Goal: Communication & Community: Answer question/provide support

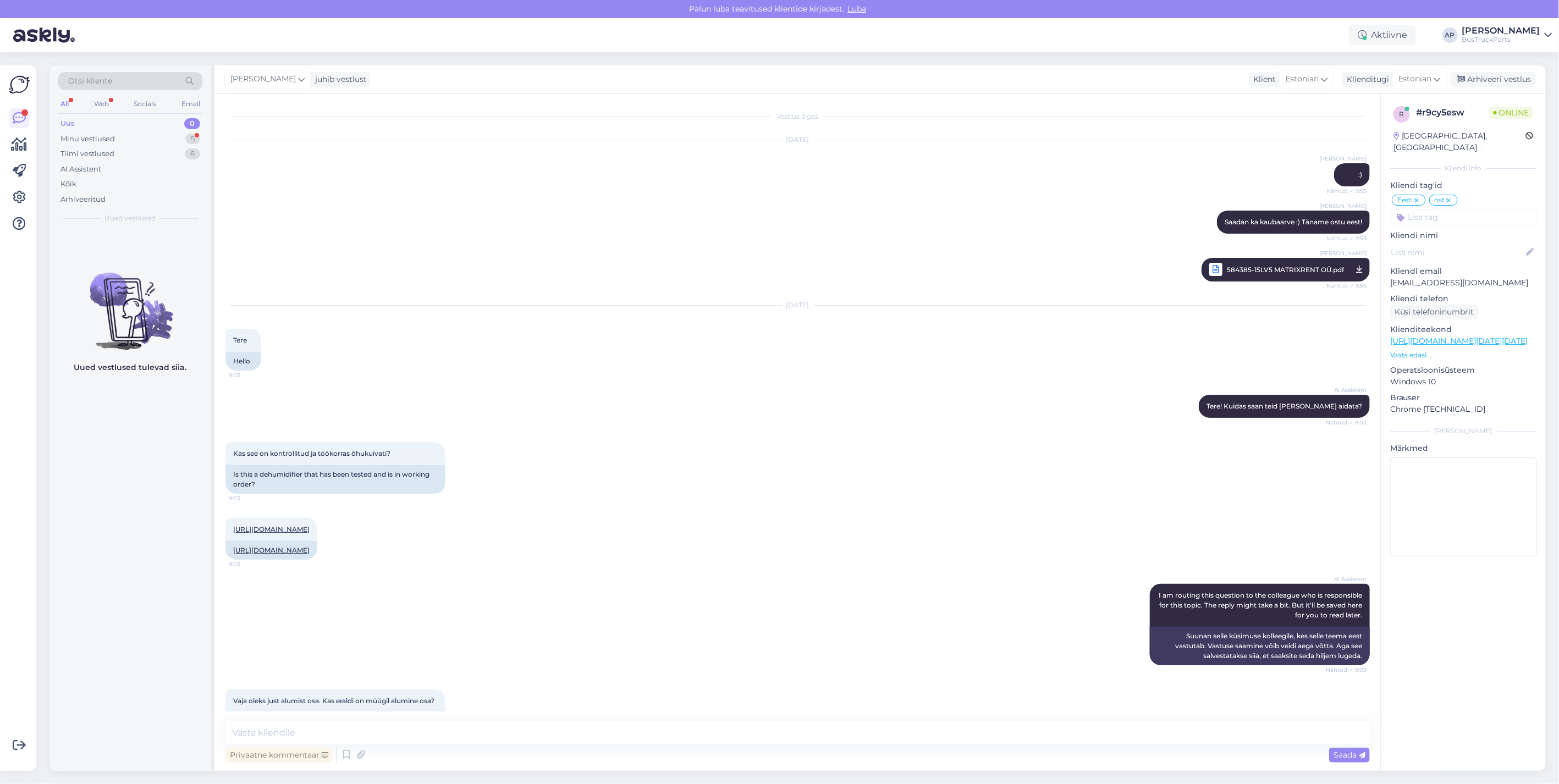
scroll to position [6753, 0]
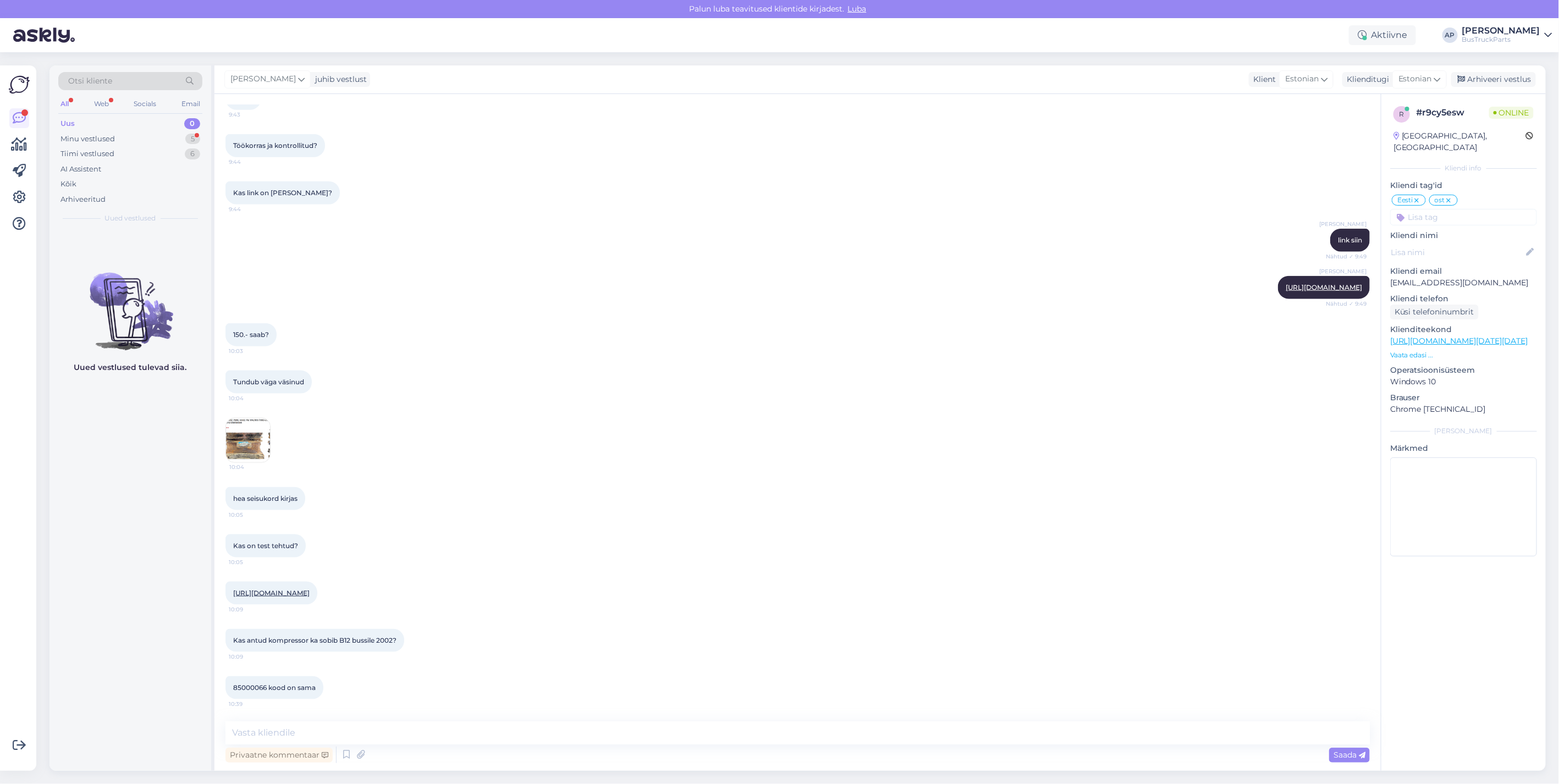
click at [235, 420] on img at bounding box center [248, 440] width 44 height 44
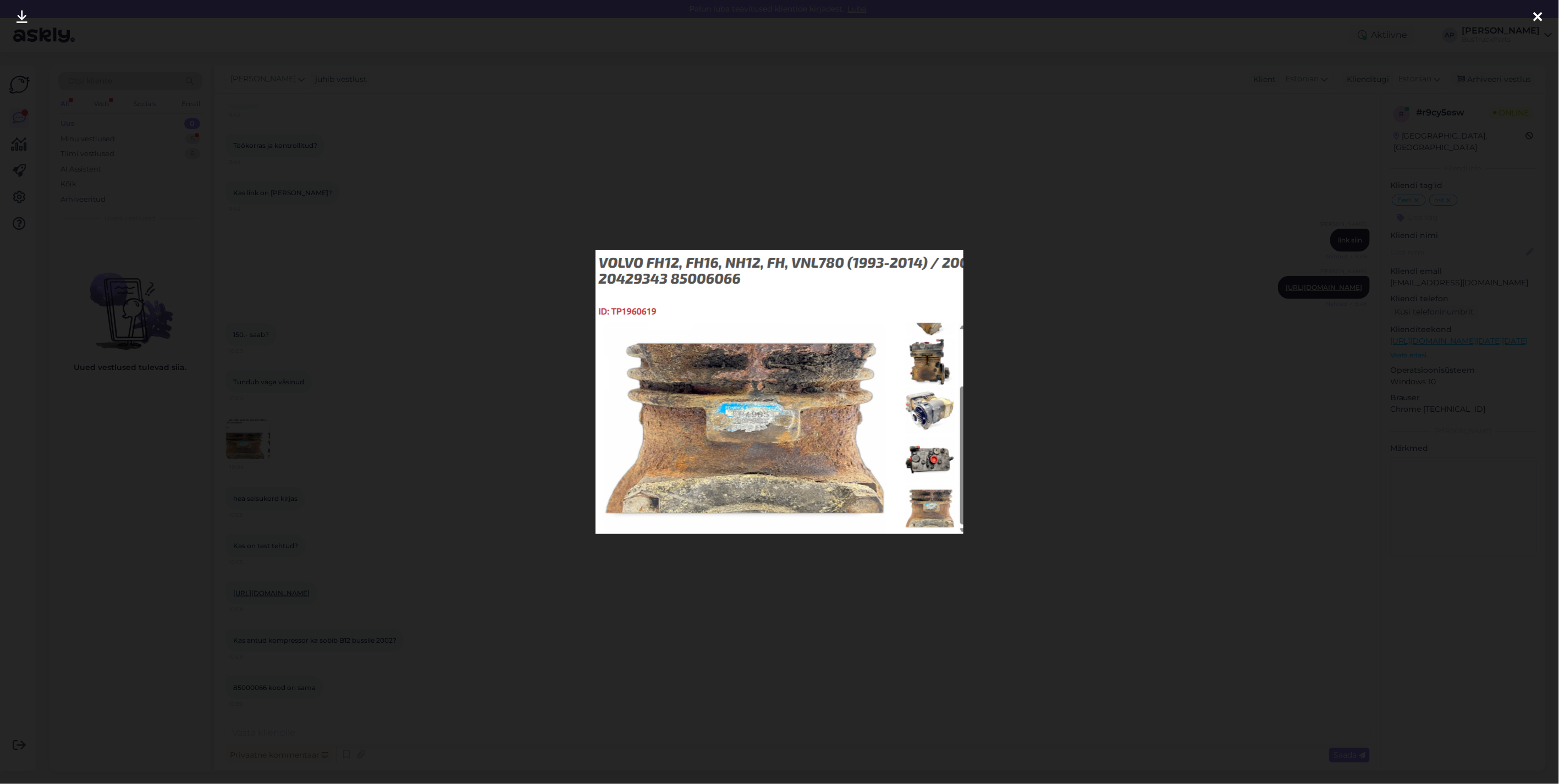
drag, startPoint x: 1537, startPoint y: 15, endPoint x: 1509, endPoint y: 90, distance: 80.1
click at [1537, 15] on icon at bounding box center [1538, 18] width 9 height 15
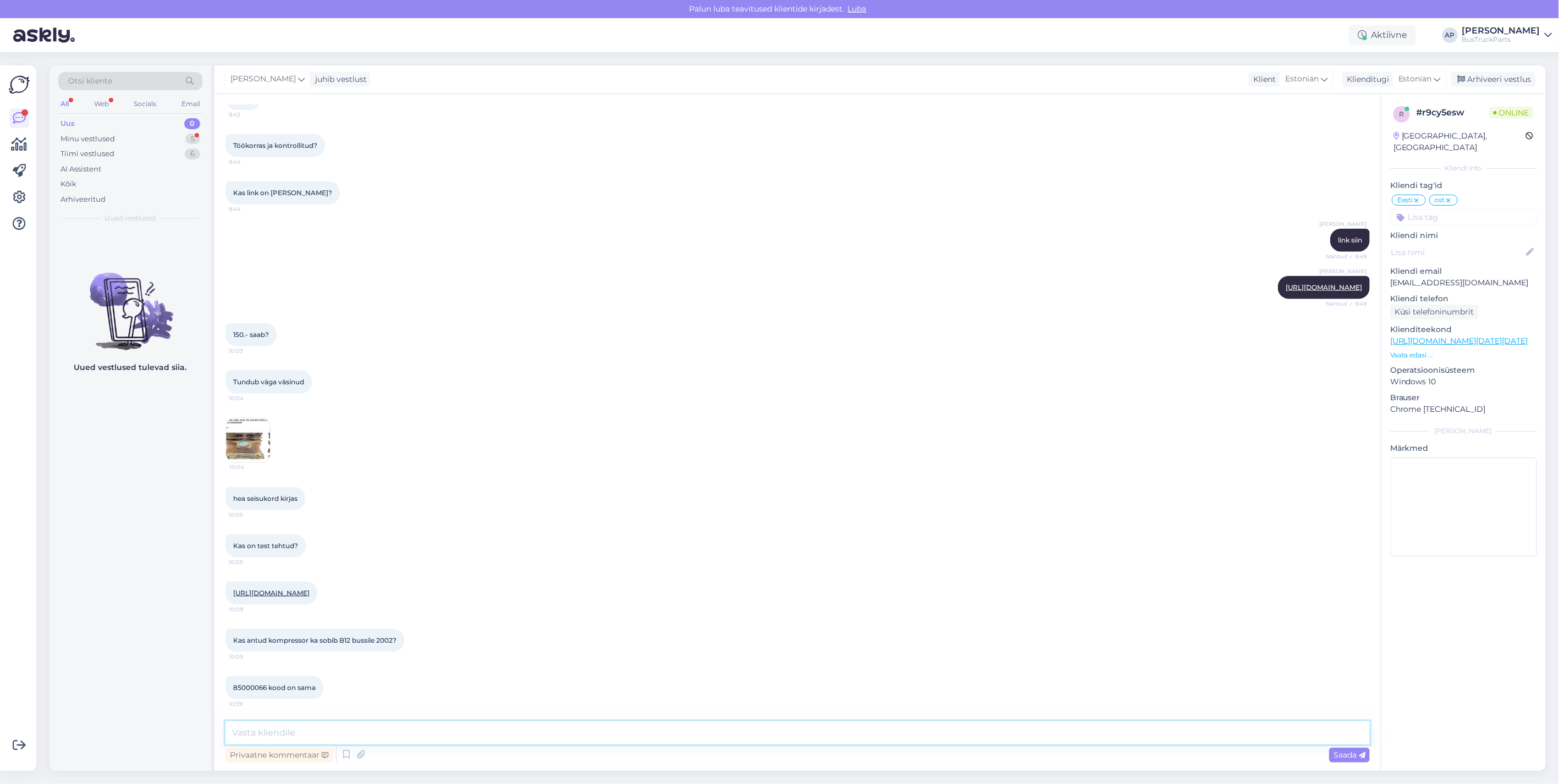
click at [266, 732] on textarea at bounding box center [797, 733] width 1144 height 23
type textarea "selline on pakkuda, kui see sobib teeme [PERSON_NAME]"
click at [1363, 752] on icon at bounding box center [1362, 755] width 6 height 6
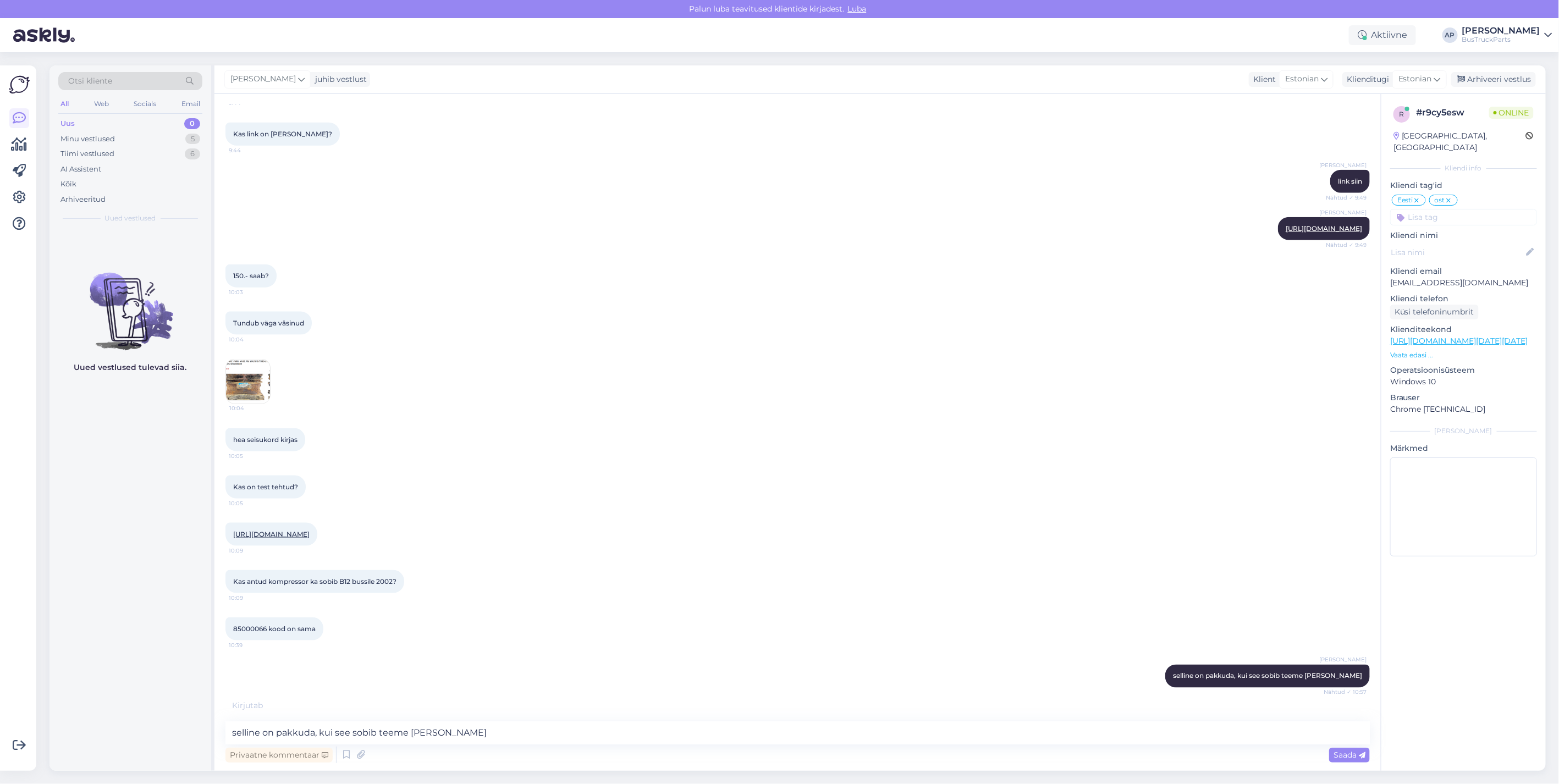
scroll to position [6857, 0]
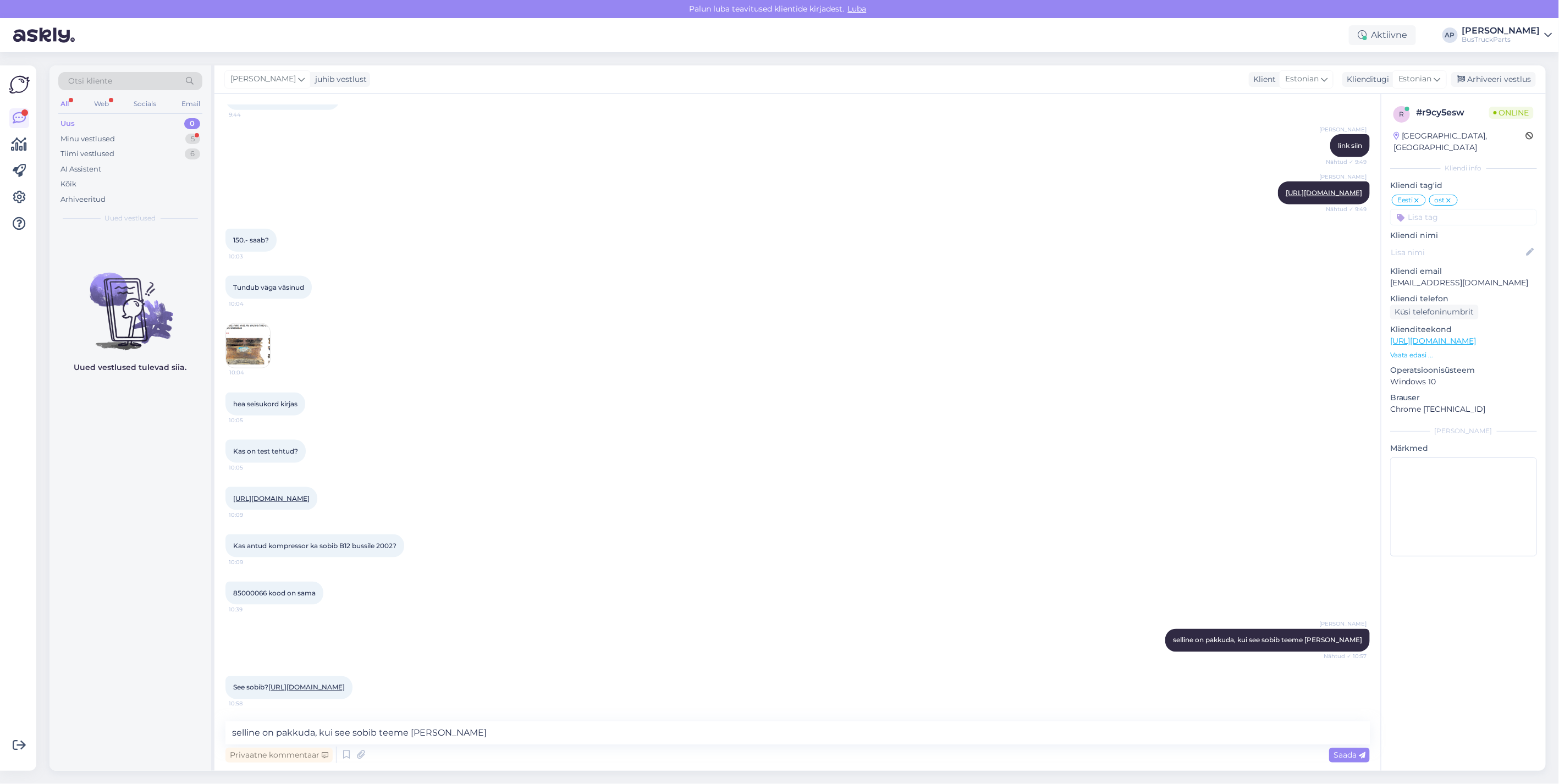
click at [353, 685] on div "See sobib? [URL][DOMAIN_NAME] 10:58" at bounding box center [288, 687] width 127 height 23
click at [636, 541] on div "Kas antud kompressor ka sobib B12 bussile 2002? 10:09" at bounding box center [797, 546] width 1144 height 47
drag, startPoint x: 365, startPoint y: 686, endPoint x: 358, endPoint y: 687, distance: 7.1
click at [353, 687] on div "See sobib? [URL][DOMAIN_NAME] 10:58" at bounding box center [288, 687] width 127 height 23
drag, startPoint x: 1496, startPoint y: 271, endPoint x: 1389, endPoint y: 274, distance: 107.0
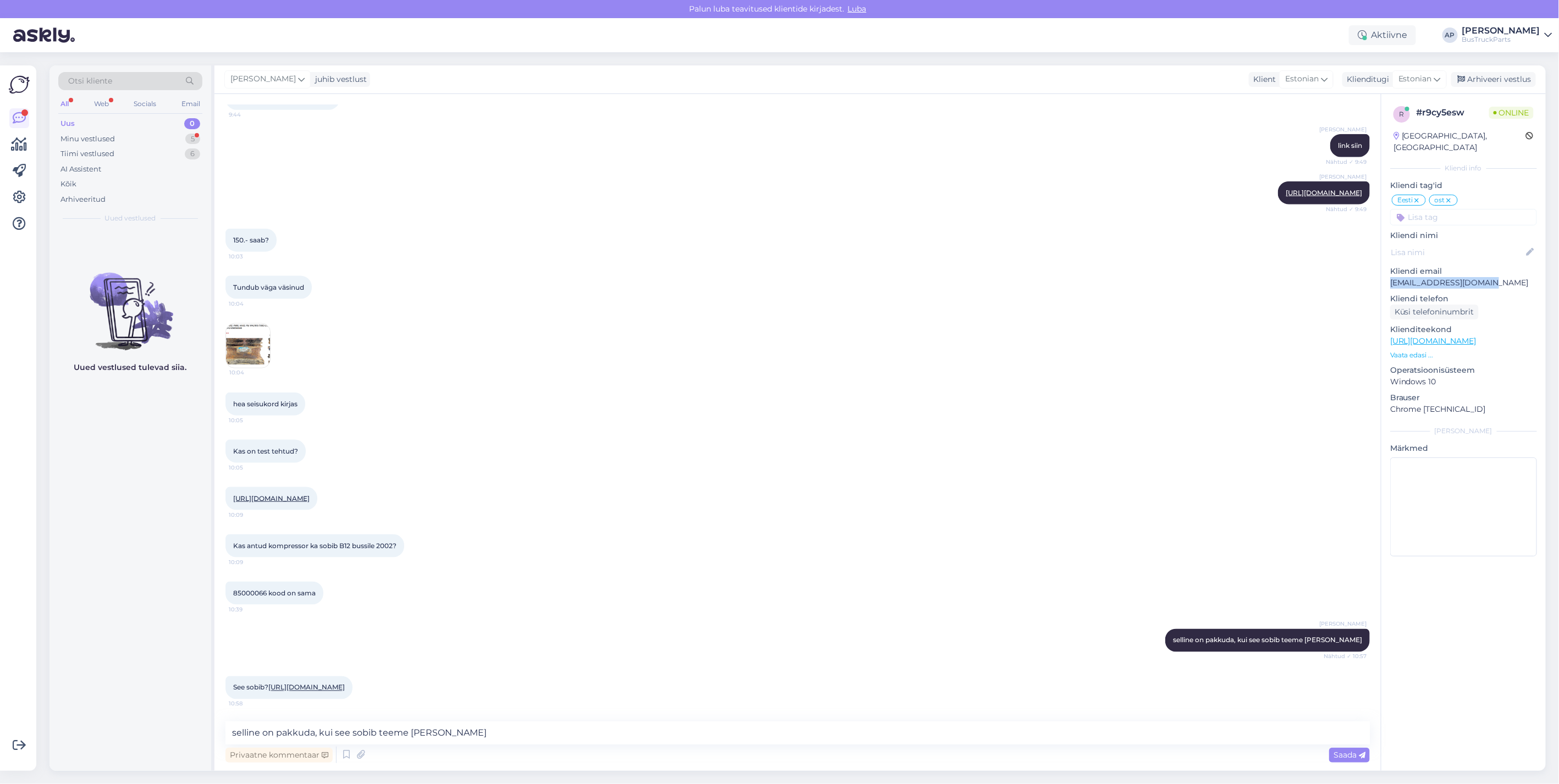
click at [1389, 274] on div "r # r9cy5esw Online [GEOGRAPHIC_DATA], [GEOGRAPHIC_DATA] Kliendi info Kliendi t…" at bounding box center [1463, 333] width 165 height 479
drag, startPoint x: 1389, startPoint y: 274, endPoint x: 1401, endPoint y: 274, distance: 12.0
copy p "[EMAIL_ADDRESS][DOMAIN_NAME]"
click at [300, 733] on textarea "selline on pakkuda, kui see sobib teeme [PERSON_NAME]" at bounding box center [797, 733] width 1144 height 23
type textarea "ja see sobib ka"
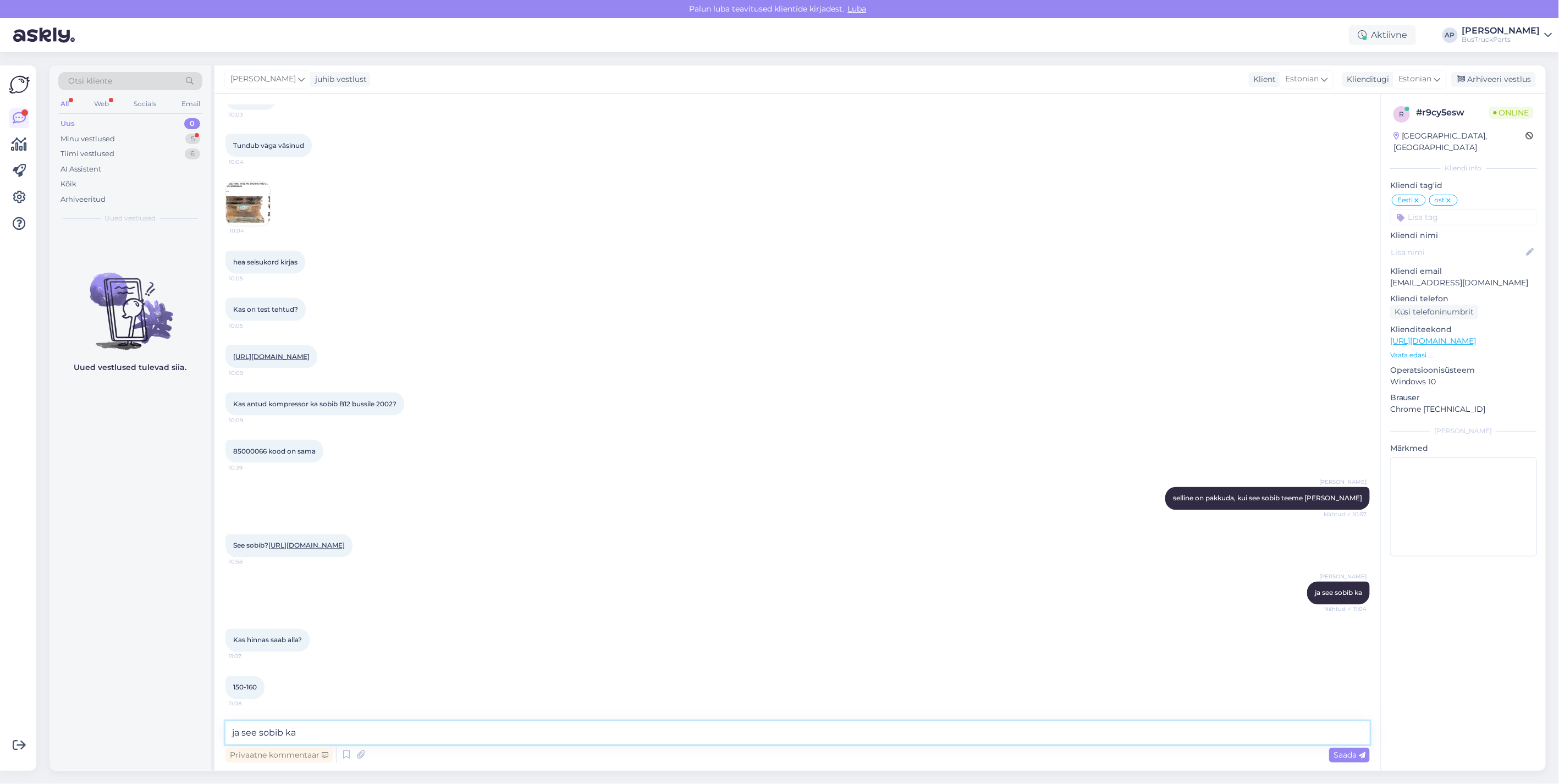
scroll to position [6999, 0]
click at [269, 740] on textarea "ja see sobib ka" at bounding box center [797, 733] width 1144 height 23
type textarea "see on vanetüübi kompressor ja nenende hinnad on tehtud nii soodsaks kui võimal…"
click at [1359, 751] on span "Saada" at bounding box center [1350, 755] width 32 height 10
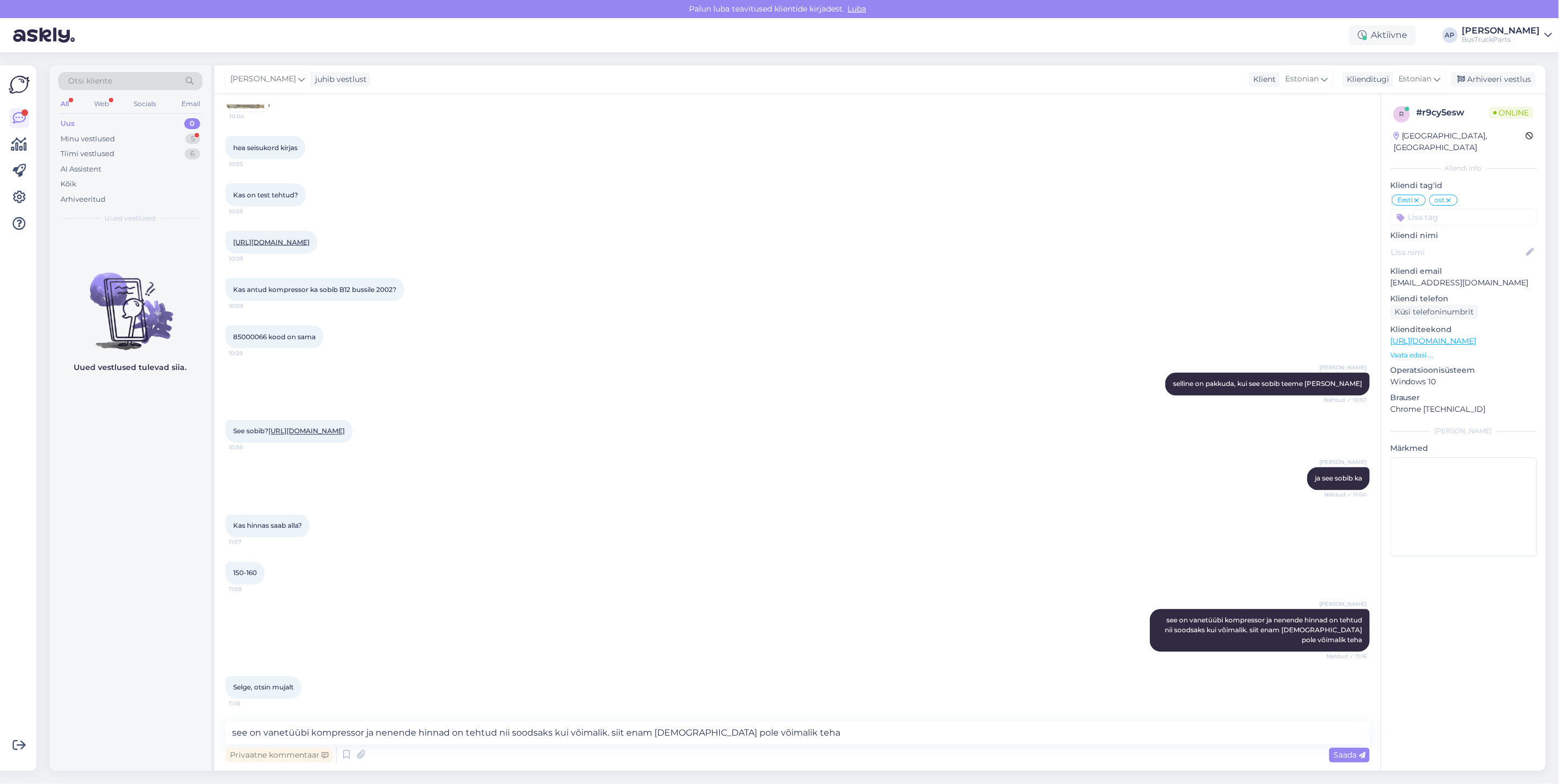
scroll to position [7113, 0]
click at [276, 731] on textarea "see on vanetüübi kompressor ja nenende hinnad on tehtud nii soodsaks kui võimal…" at bounding box center [797, 733] width 1144 height 23
type textarea "ok"
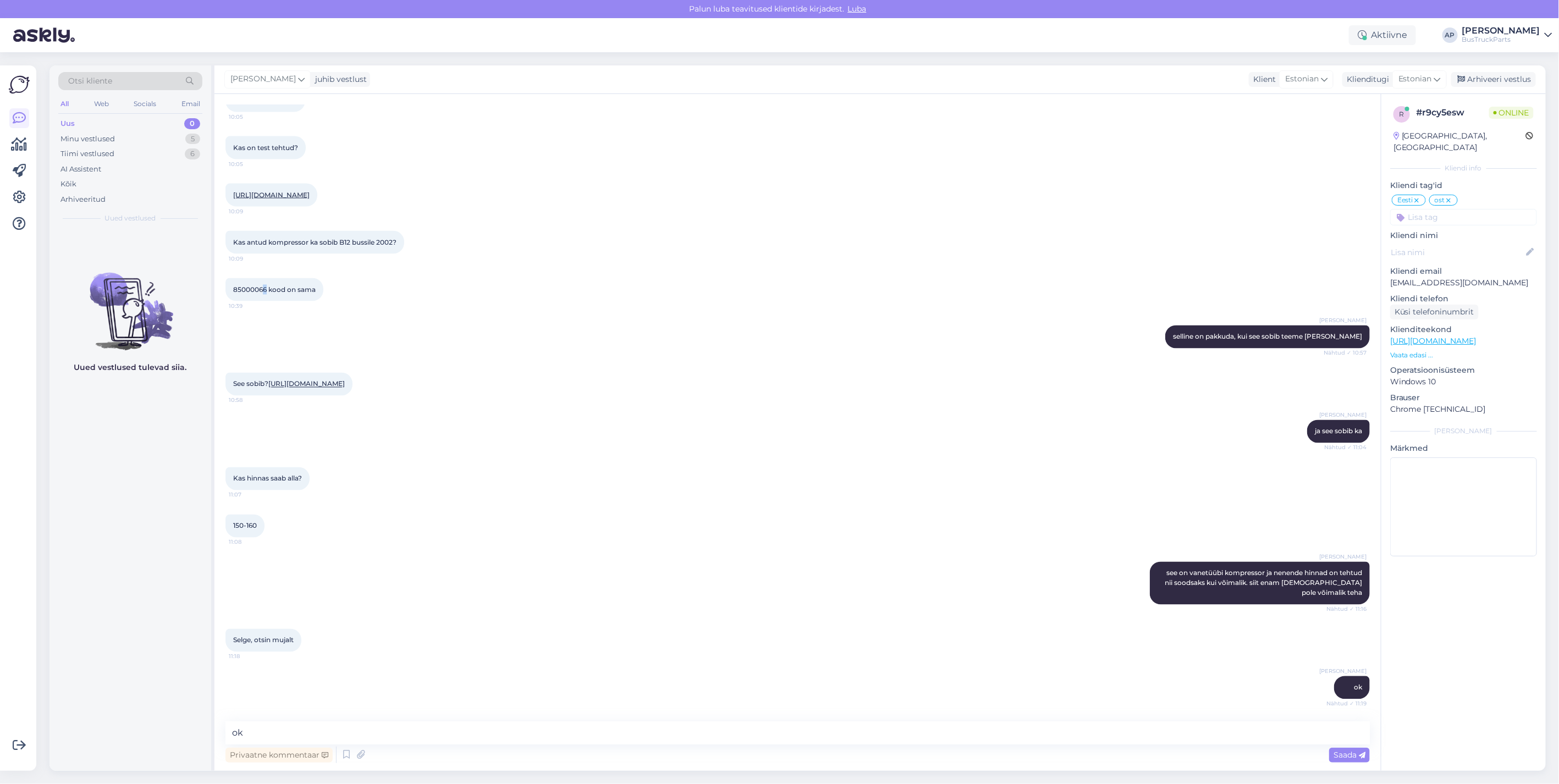
drag, startPoint x: 264, startPoint y: 277, endPoint x: 274, endPoint y: 277, distance: 10.0
click at [274, 285] on span "85000066 kood on sama" at bounding box center [274, 289] width 83 height 8
drag, startPoint x: 367, startPoint y: 565, endPoint x: 336, endPoint y: 565, distance: 31.0
click at [336, 396] on div "See sobib? [URL][DOMAIN_NAME] 10:58" at bounding box center [288, 384] width 127 height 23
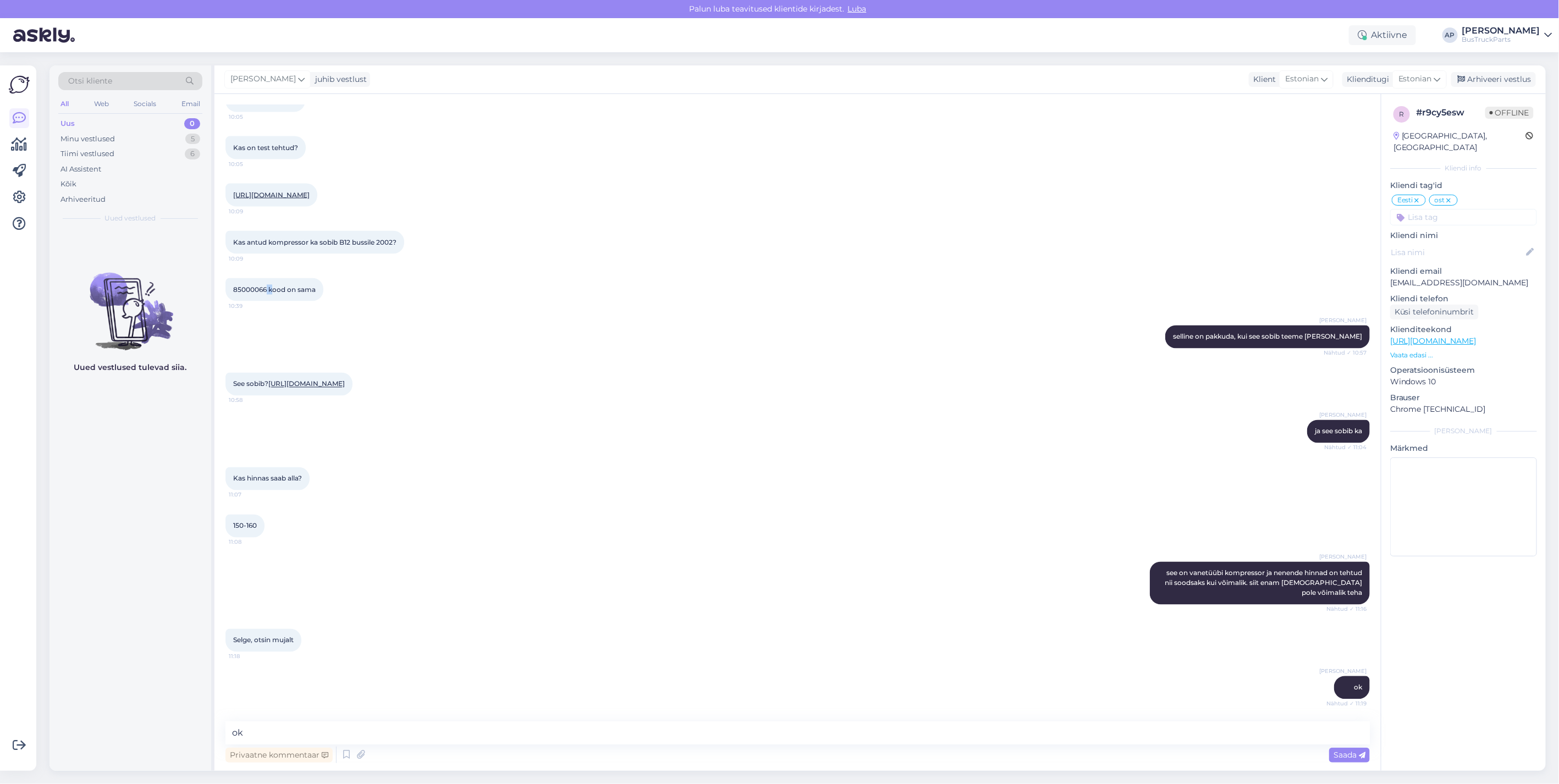
drag, startPoint x: 336, startPoint y: 565, endPoint x: 348, endPoint y: 567, distance: 12.2
copy link "1999323"
